Goal: Information Seeking & Learning: Learn about a topic

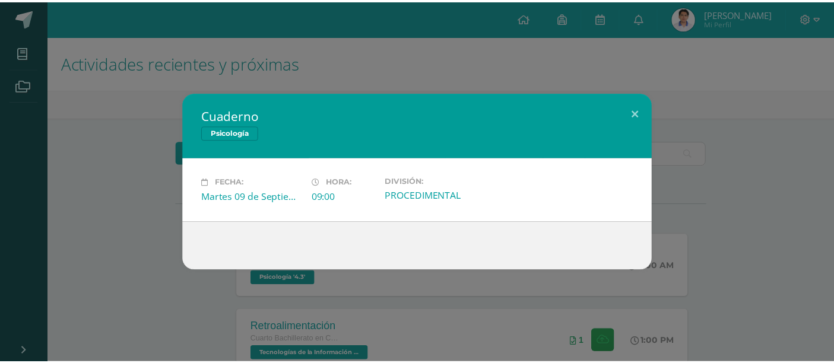
scroll to position [114, 0]
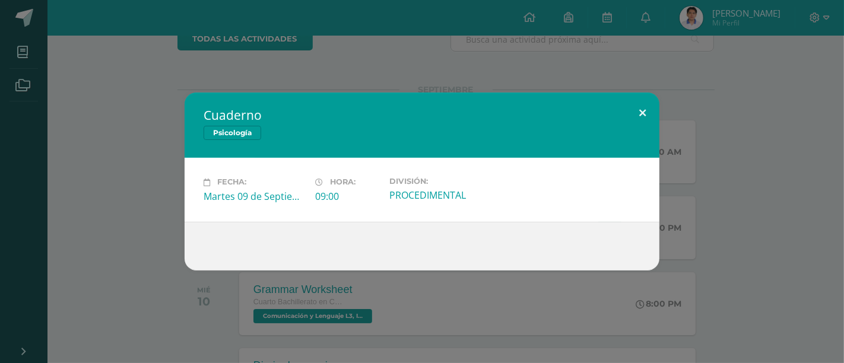
click at [638, 119] on button at bounding box center [643, 113] width 34 height 40
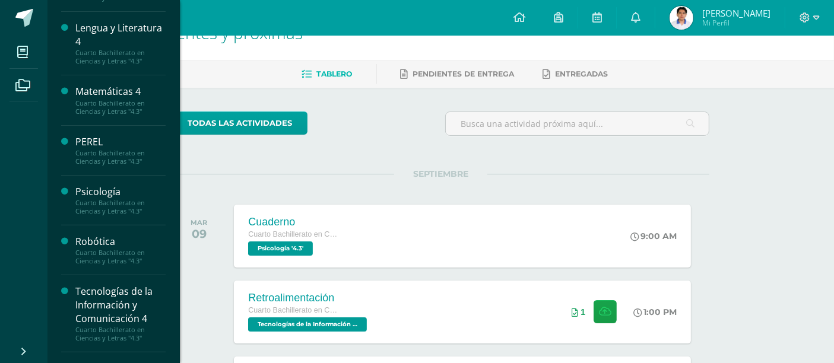
scroll to position [429, 0]
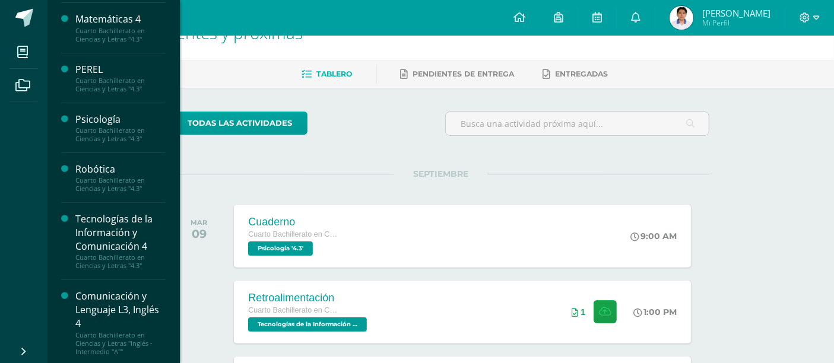
click at [128, 309] on div "Comunicación y Lenguaje L3, Inglés 4" at bounding box center [120, 310] width 90 height 41
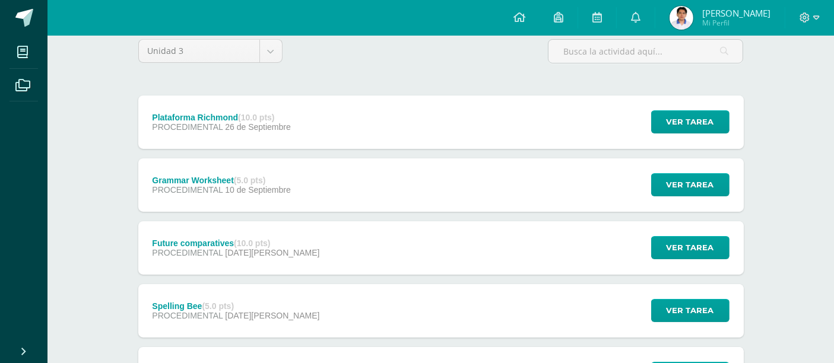
scroll to position [101, 0]
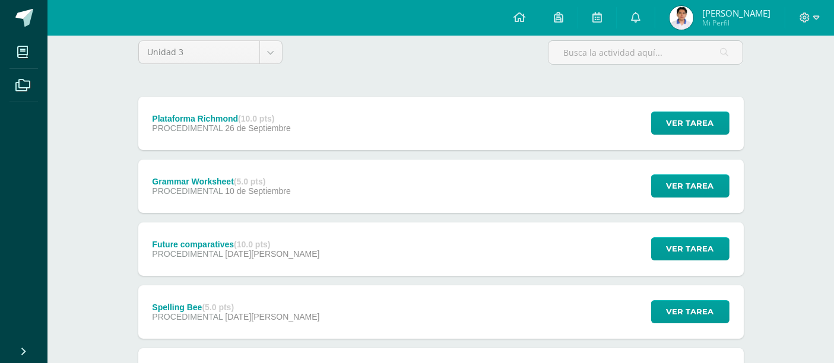
click at [418, 188] on div "Grammar Worksheet (5.0 pts) PROCEDIMENTAL [DATE] Ver tarea Grammar Worksheet Co…" at bounding box center [440, 186] width 605 height 53
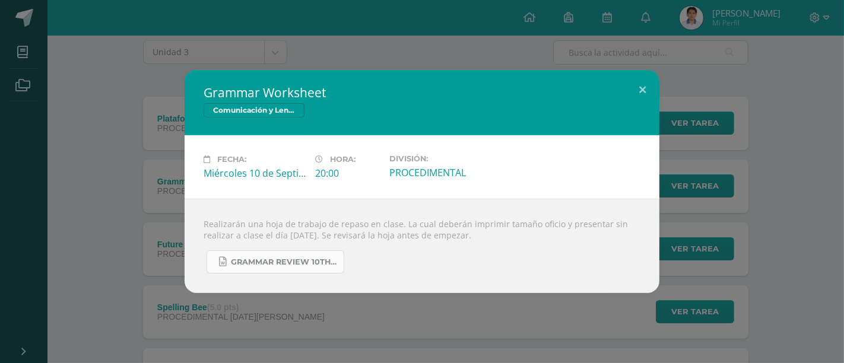
click at [296, 268] on link "Grammar Review 10th grade Unit 3.docx" at bounding box center [276, 261] width 138 height 23
click at [639, 91] on button at bounding box center [643, 90] width 34 height 40
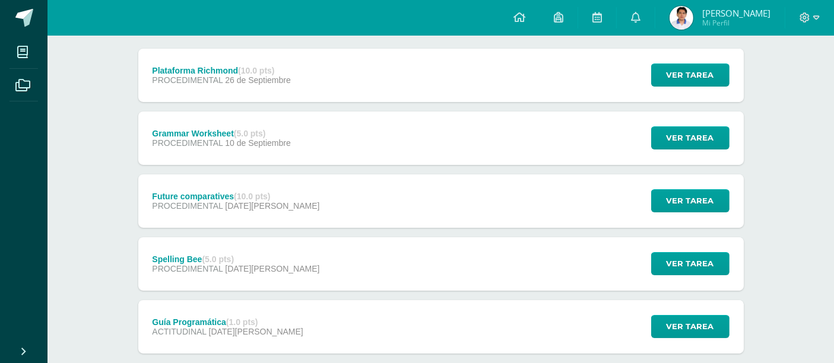
scroll to position [150, 0]
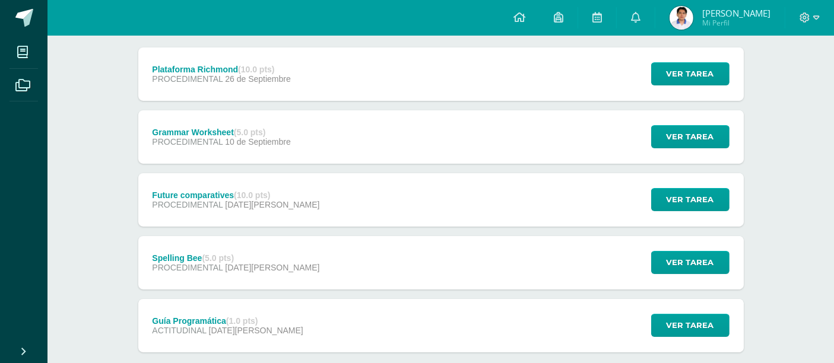
click at [326, 92] on div "Plataforma Richmond (10.0 pts) PROCEDIMENTAL [DATE] Ver tarea Plataforma [GEOGR…" at bounding box center [440, 73] width 605 height 53
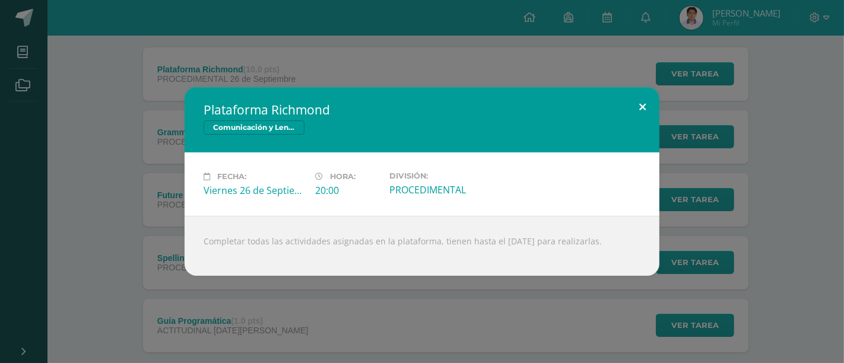
click at [647, 109] on button at bounding box center [643, 107] width 34 height 40
